Goal: Task Accomplishment & Management: Manage account settings

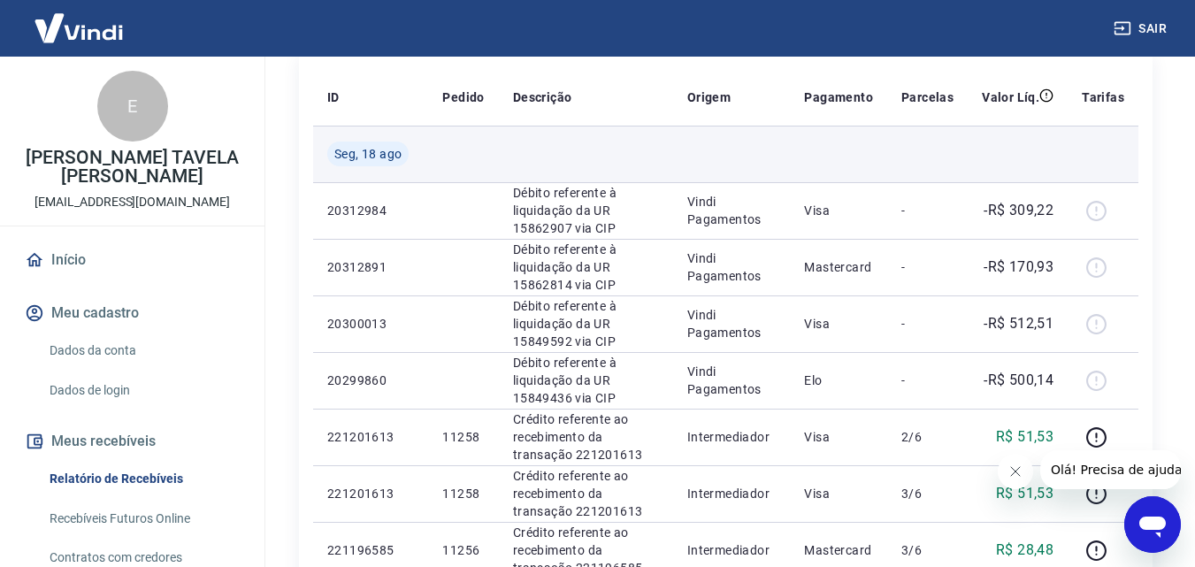
scroll to position [265, 0]
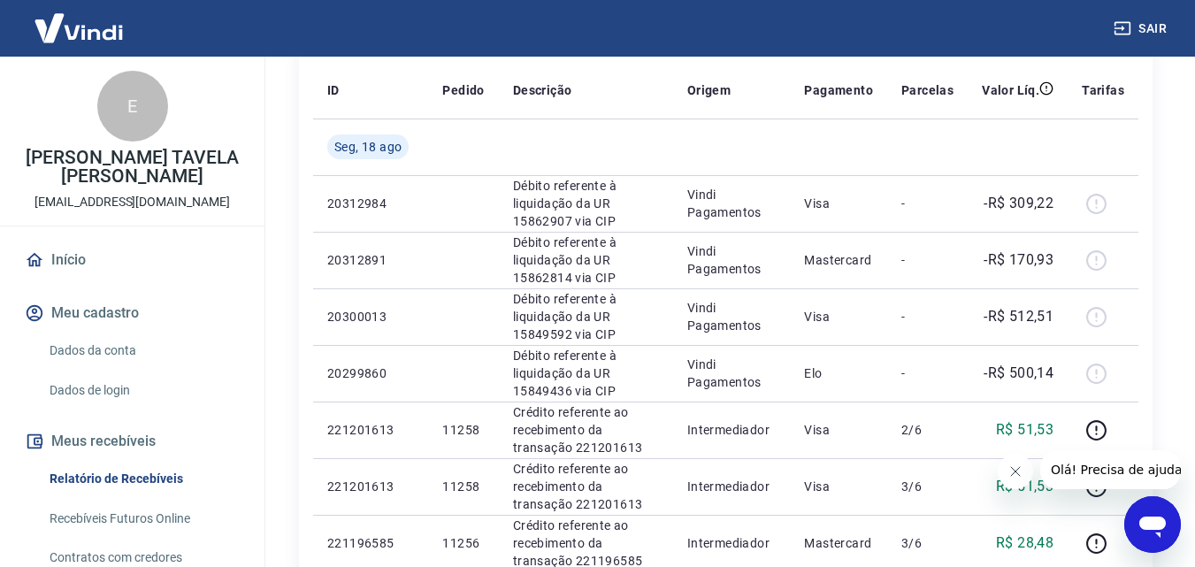
scroll to position [265, 0]
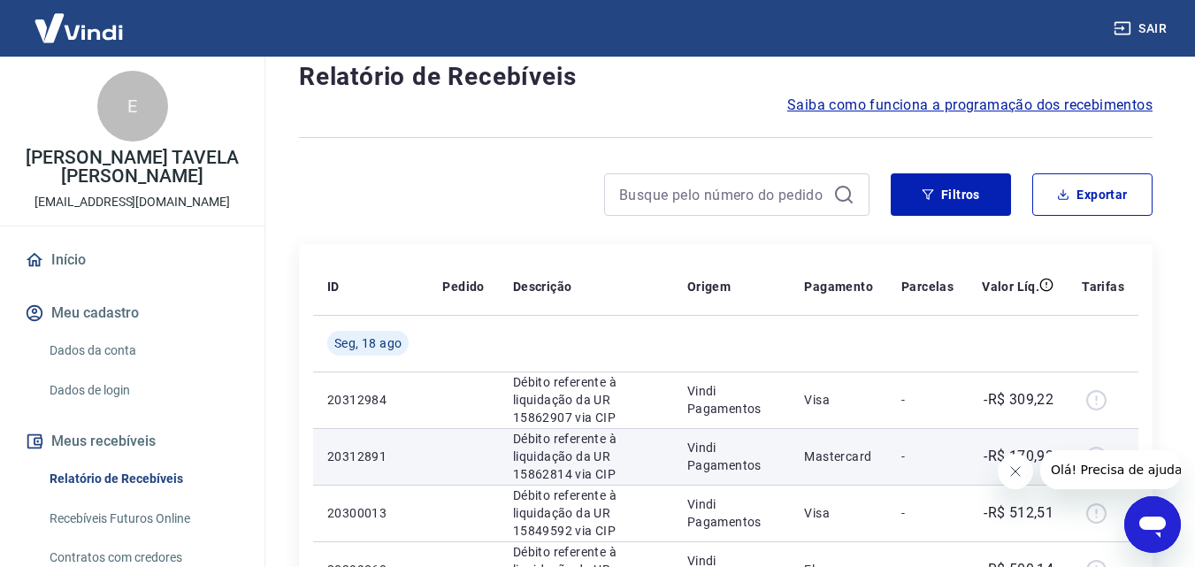
scroll to position [88, 0]
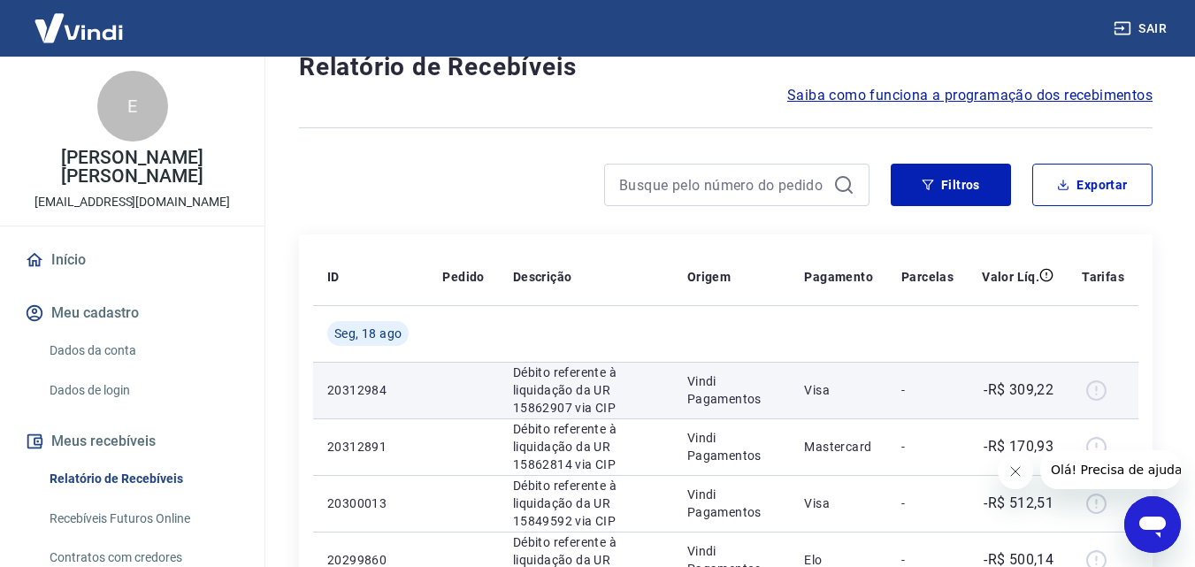
scroll to position [88, 0]
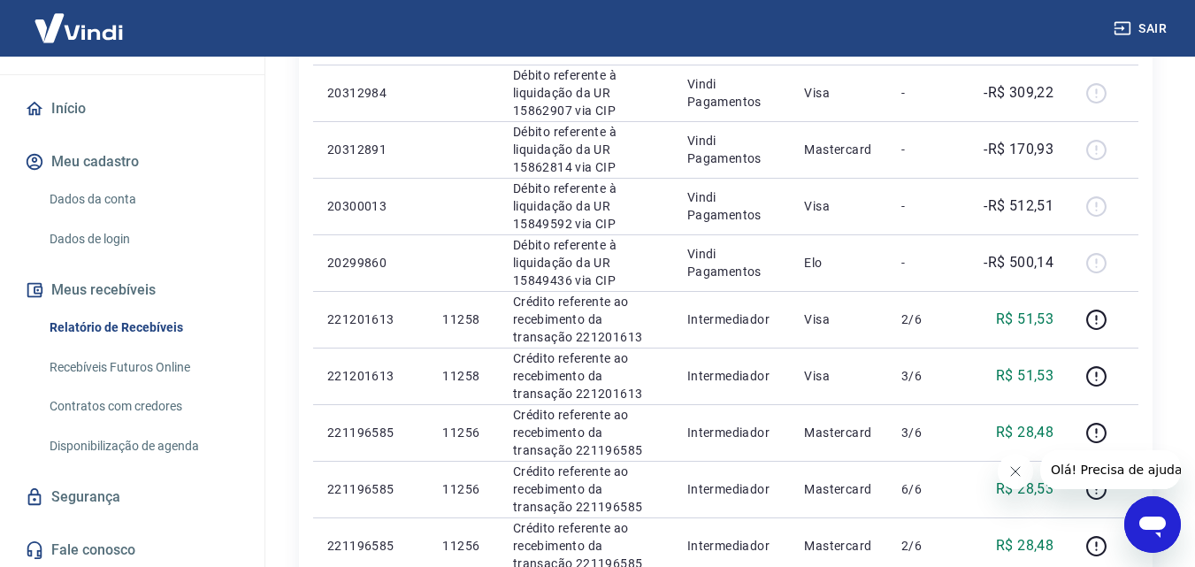
scroll to position [154, 0]
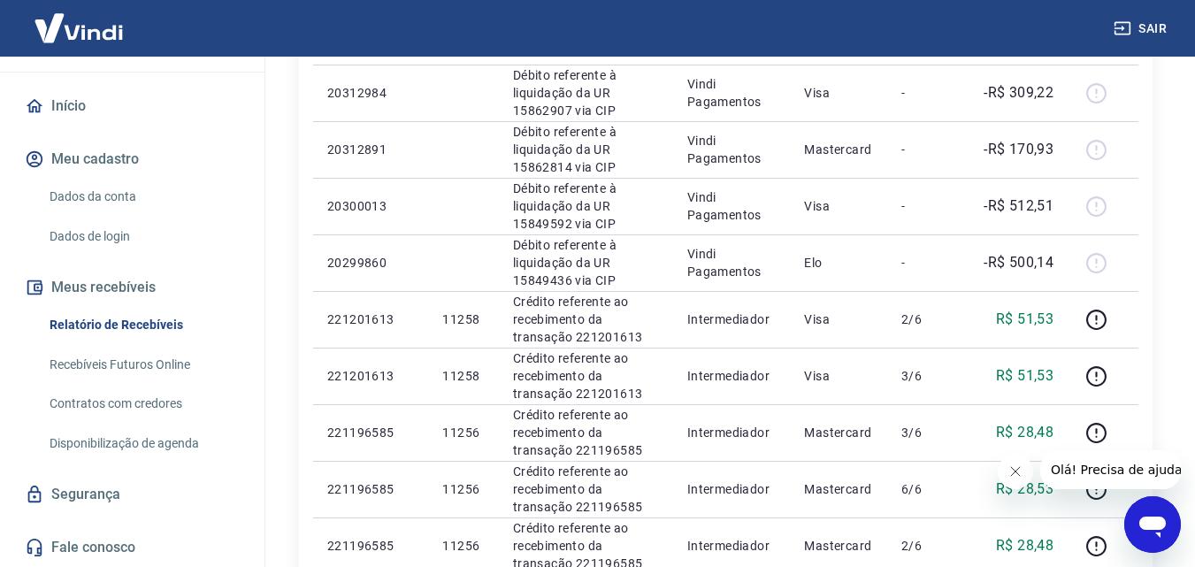
click at [165, 409] on link "Contratos com credores" at bounding box center [142, 404] width 201 height 36
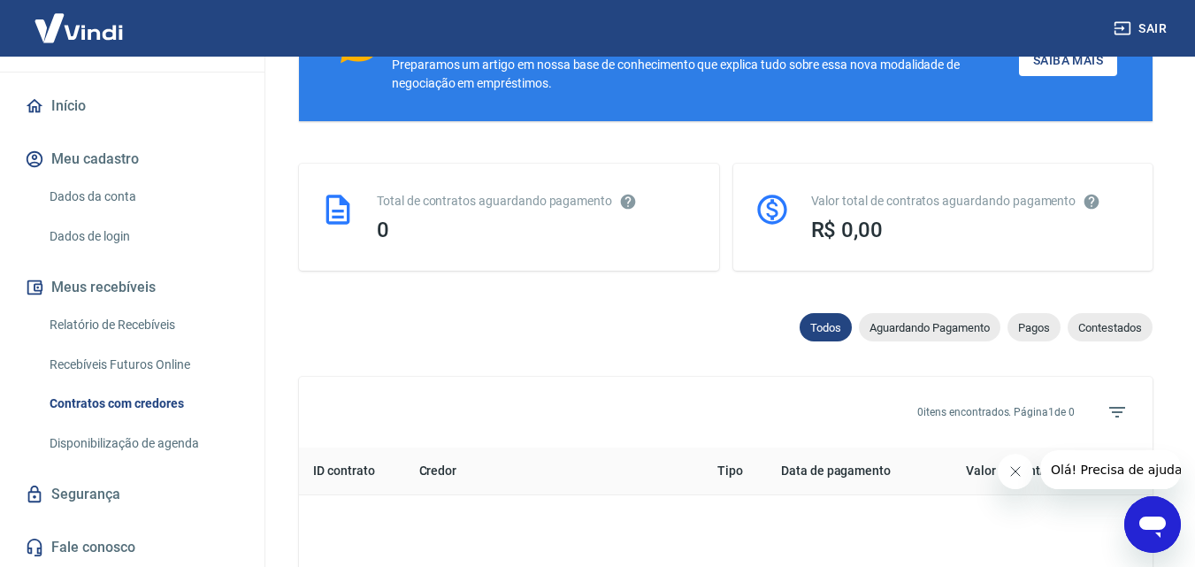
click at [165, 324] on link "Relatório de Recebíveis" at bounding box center [142, 325] width 201 height 36
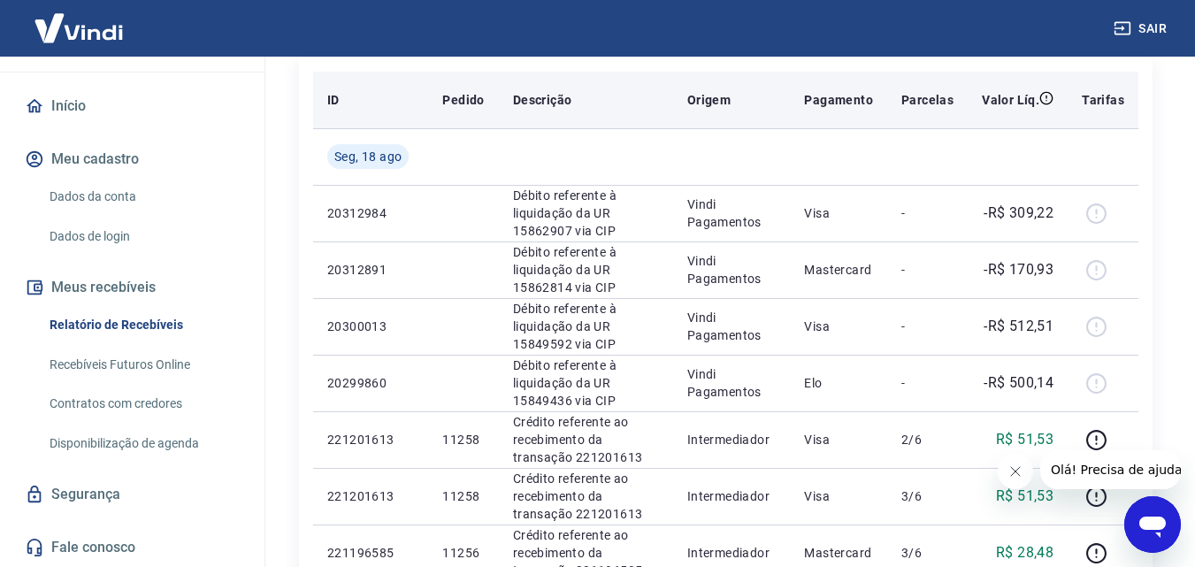
scroll to position [265, 0]
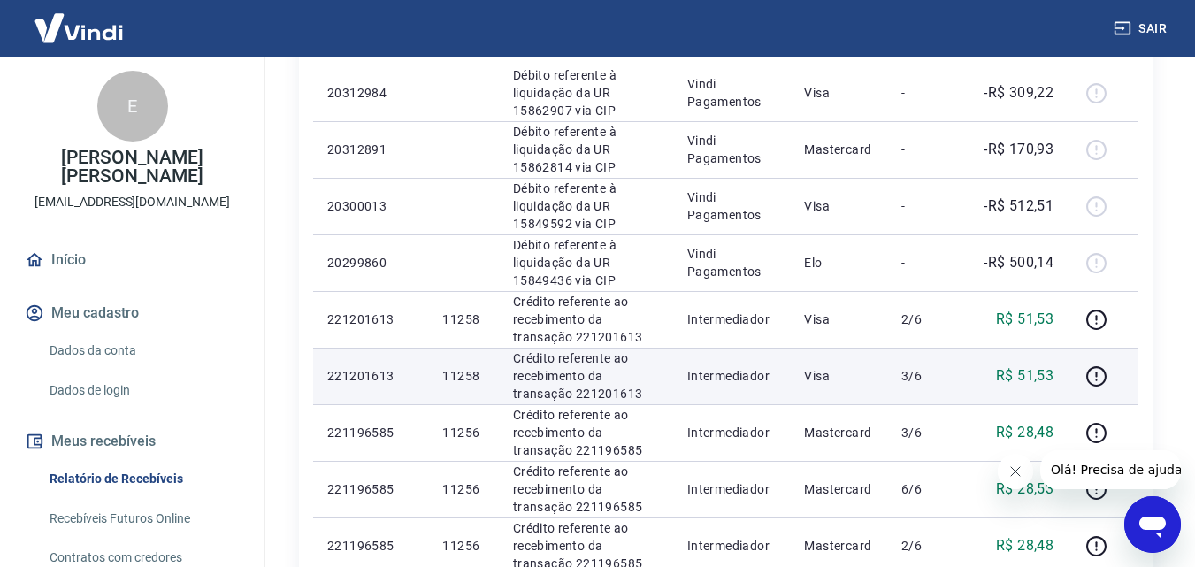
scroll to position [265, 0]
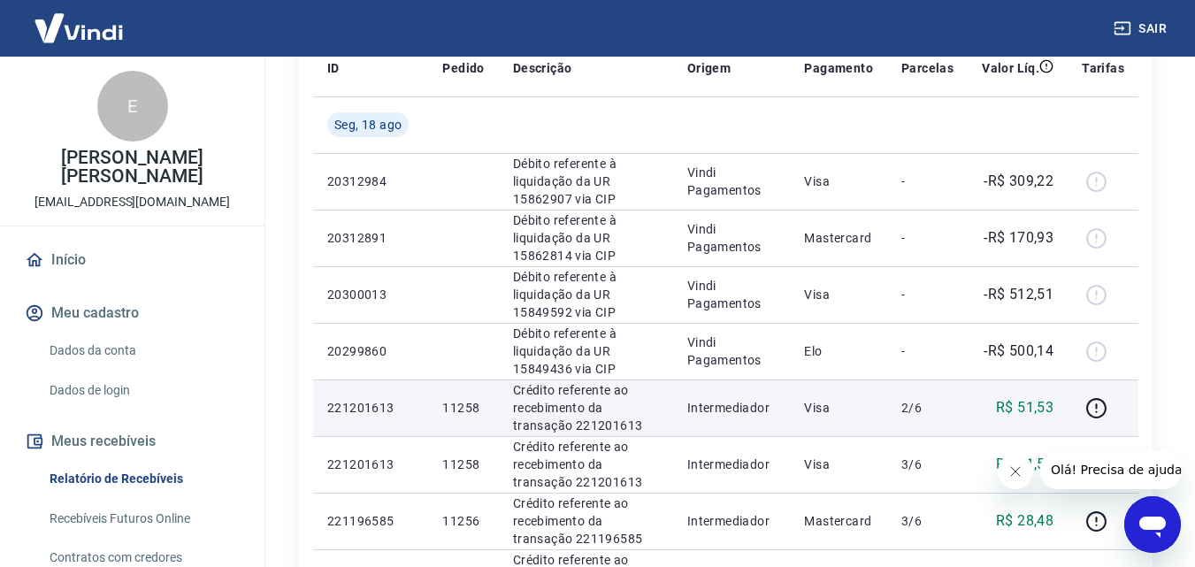
scroll to position [177, 0]
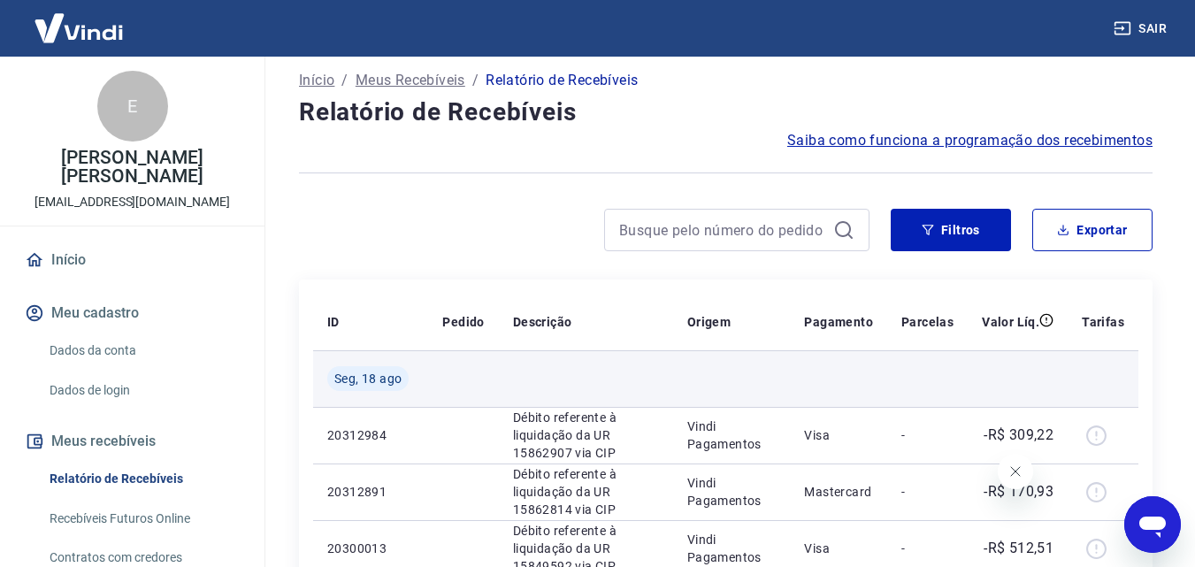
scroll to position [88, 0]
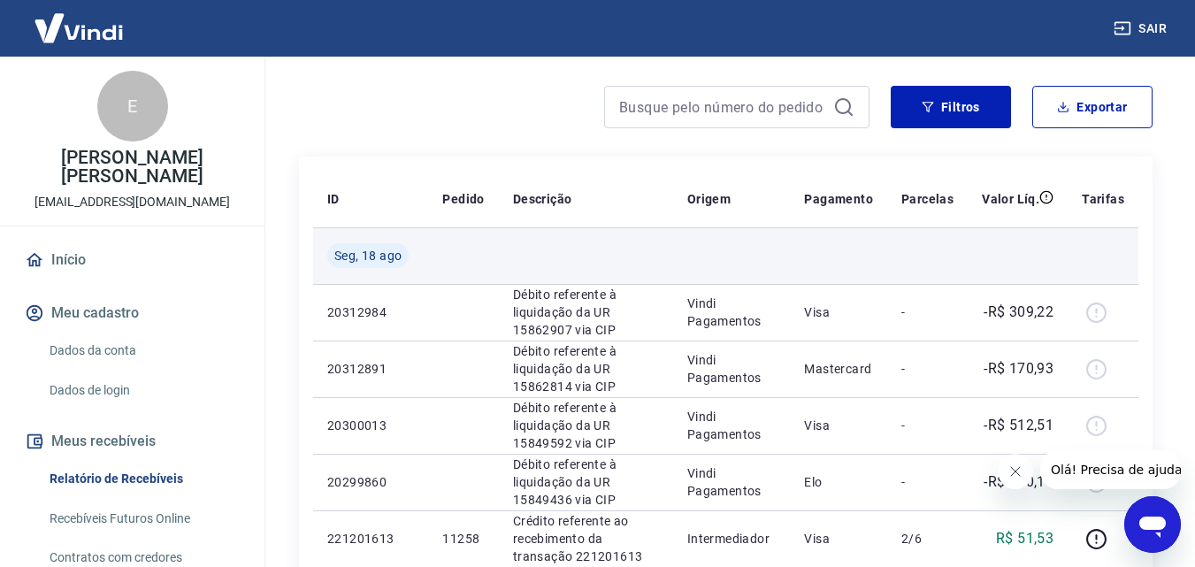
scroll to position [177, 0]
